Goal: Task Accomplishment & Management: Use online tool/utility

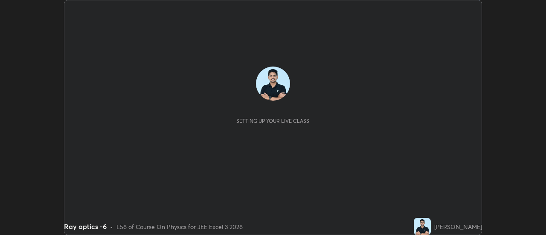
scroll to position [235, 545]
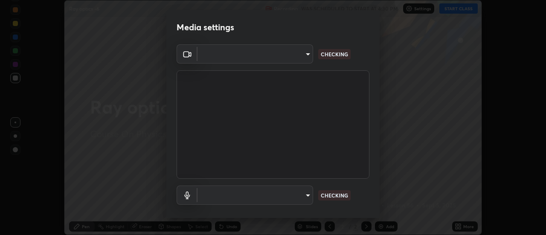
type input "ba4e03077e2635582450f5c2a4df2d3c0c16379ec4c919f063a5676b0e49f015"
type input "default"
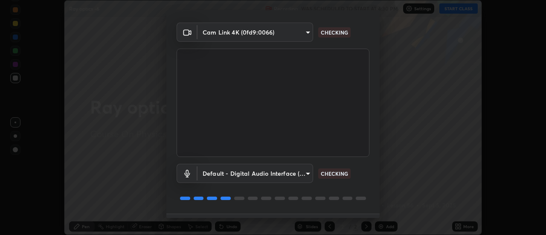
click at [368, 198] on div at bounding box center [273, 198] width 193 height 10
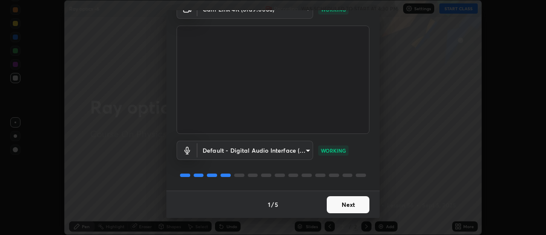
click at [351, 205] on button "Next" at bounding box center [348, 204] width 43 height 17
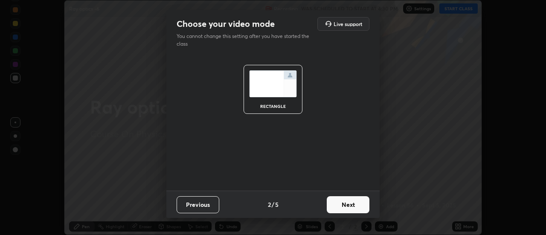
scroll to position [0, 0]
click at [351, 205] on button "Next" at bounding box center [348, 204] width 43 height 17
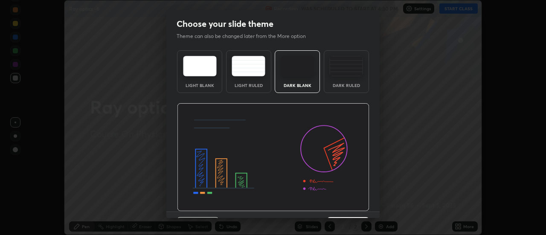
scroll to position [21, 0]
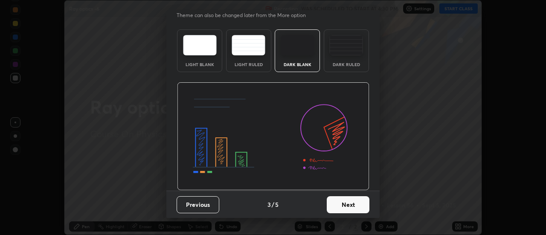
click at [339, 206] on button "Next" at bounding box center [348, 204] width 43 height 17
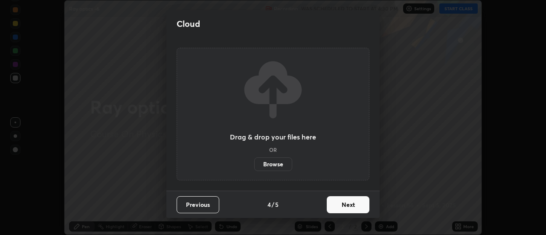
scroll to position [0, 0]
click at [342, 207] on button "Next" at bounding box center [348, 204] width 43 height 17
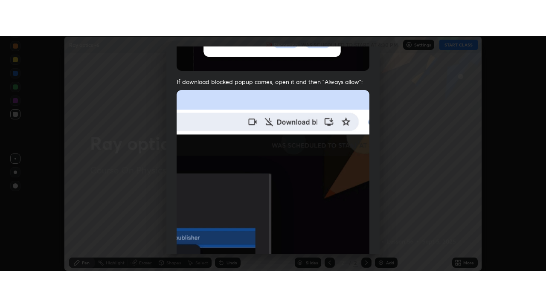
scroll to position [219, 0]
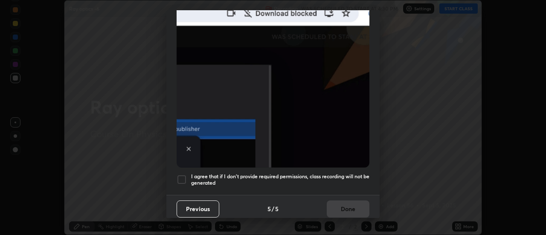
click at [183, 177] on div at bounding box center [182, 179] width 10 height 10
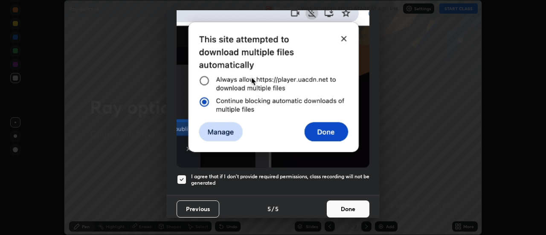
click at [337, 206] on button "Done" at bounding box center [348, 208] width 43 height 17
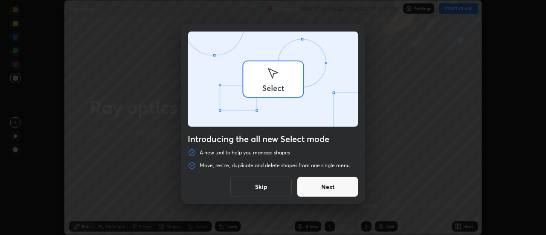
click at [461, 228] on div "Introducing the all new Select mode A new tool to help you manage shapes Move, …" at bounding box center [273, 117] width 546 height 235
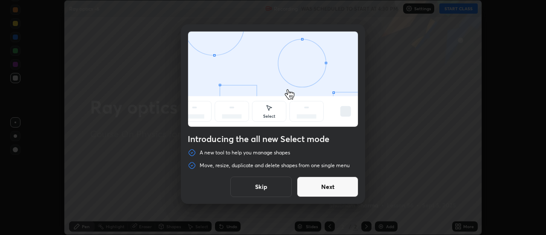
click at [266, 185] on button "Skip" at bounding box center [260, 187] width 61 height 20
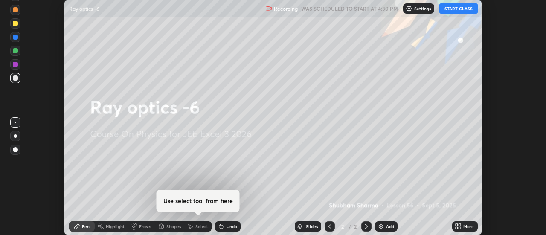
click at [464, 226] on div "More" at bounding box center [468, 226] width 11 height 4
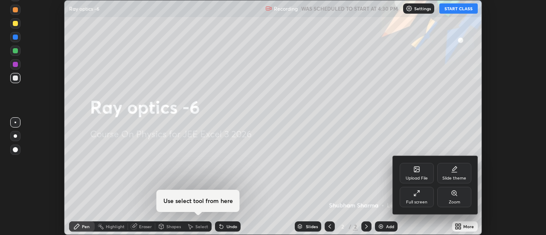
click at [404, 192] on div "Full screen" at bounding box center [417, 197] width 34 height 20
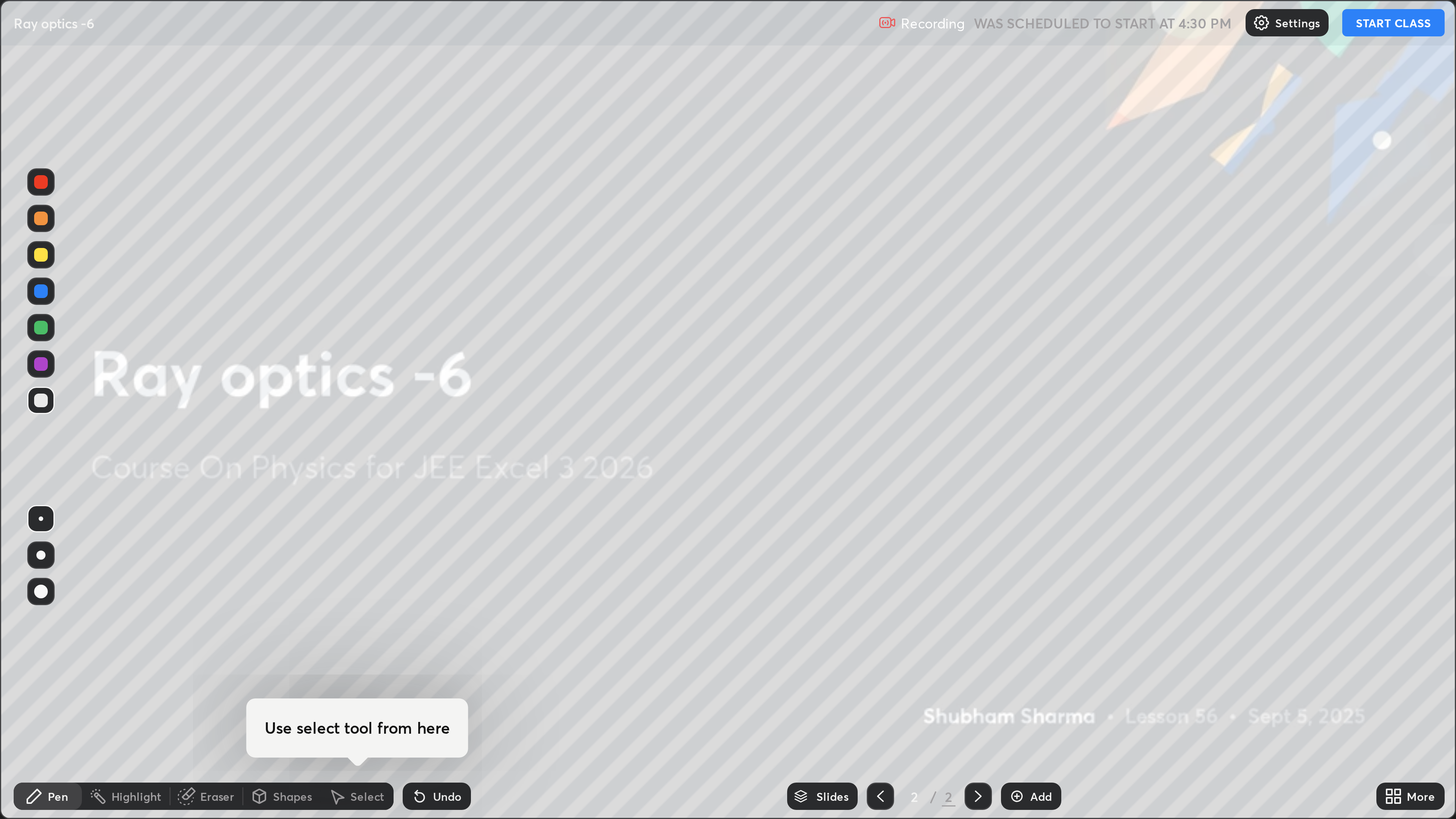
scroll to position [273, 486]
click at [373, 209] on div "Upload File Slide theme Full screen Zoom" at bounding box center [397, 240] width 57 height 29
click at [462, 8] on button "START CLASS" at bounding box center [464, 7] width 34 height 9
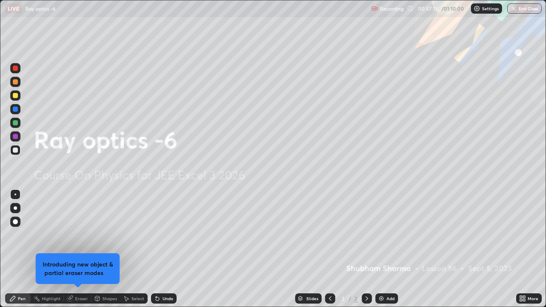
click at [520, 10] on button "End Class" at bounding box center [524, 8] width 35 height 10
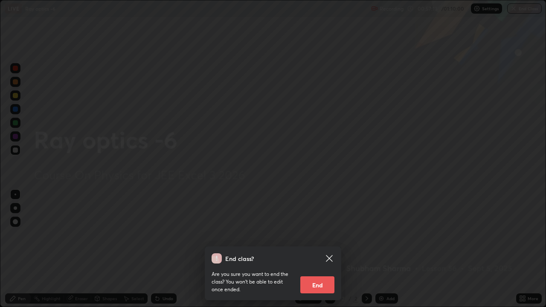
click at [313, 235] on button "End" at bounding box center [317, 284] width 34 height 17
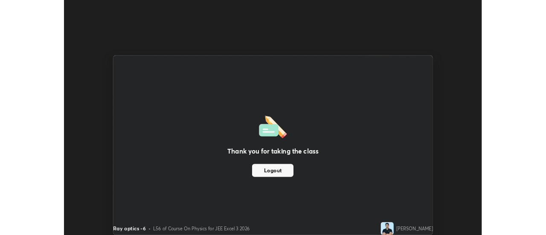
scroll to position [42406, 42095]
